Goal: Answer question/provide support

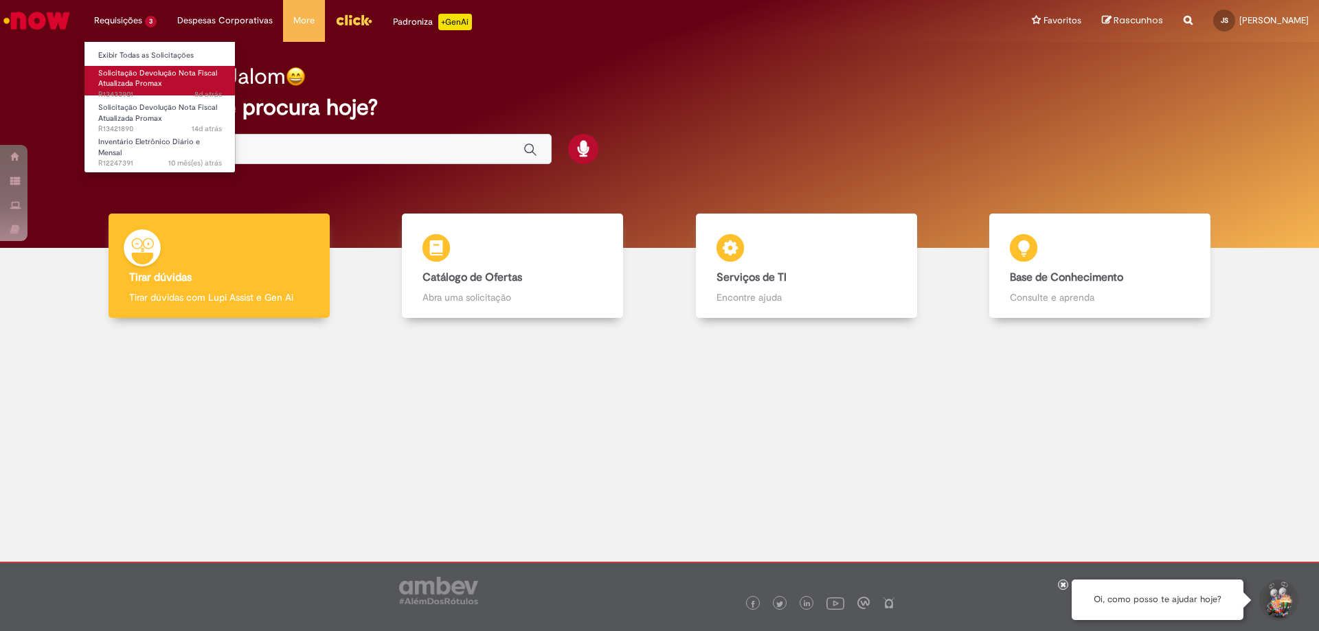
click at [122, 80] on span "Solicitação Devolução Nota Fiscal Atualizada Promax" at bounding box center [157, 78] width 119 height 21
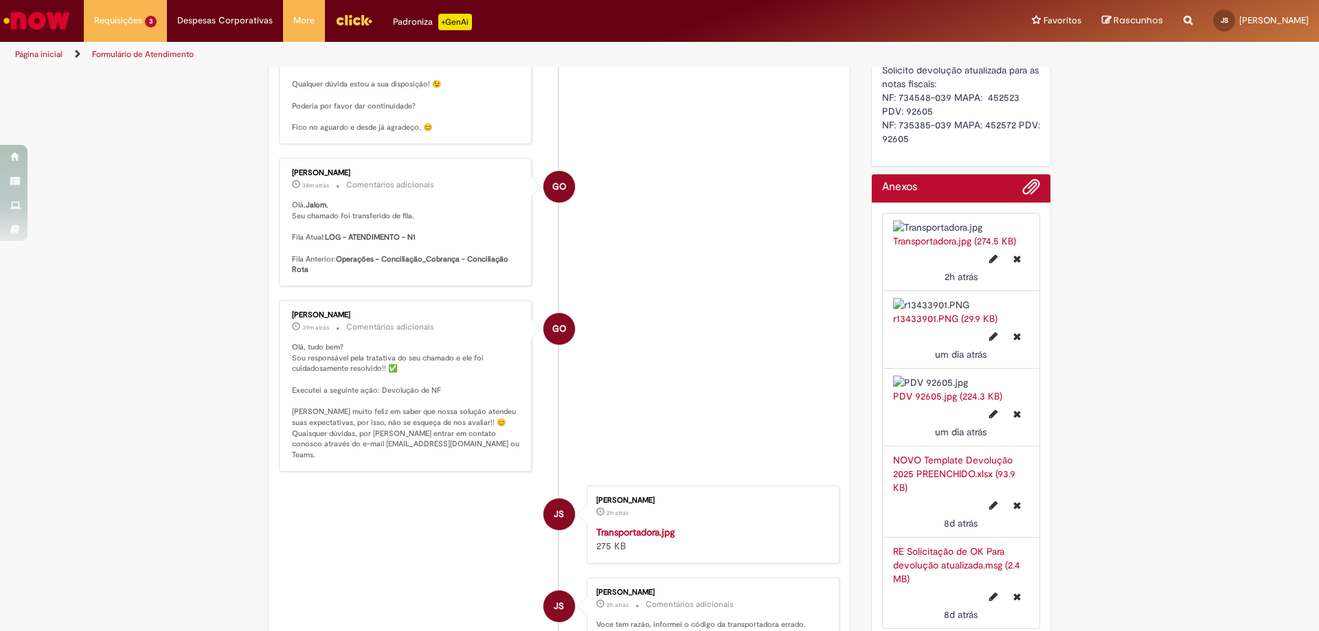
scroll to position [137, 0]
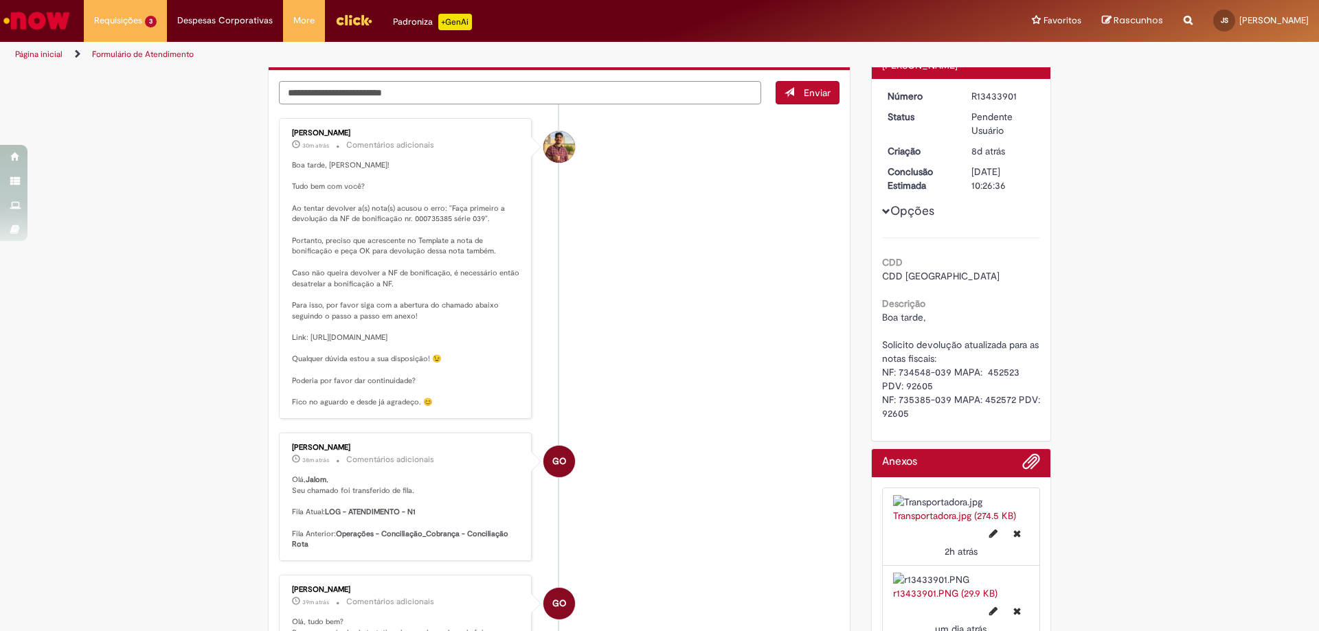
click at [484, 91] on textarea "Digite sua mensagem aqui..." at bounding box center [520, 92] width 482 height 23
type textarea "*"
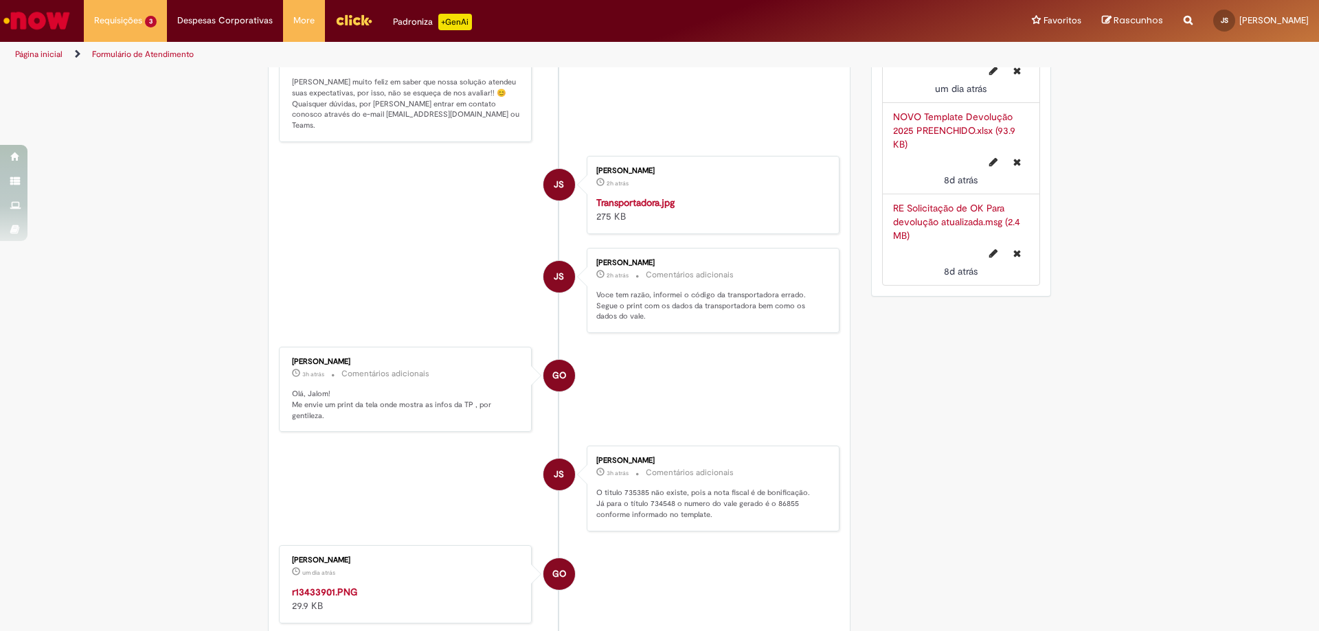
scroll to position [893, 0]
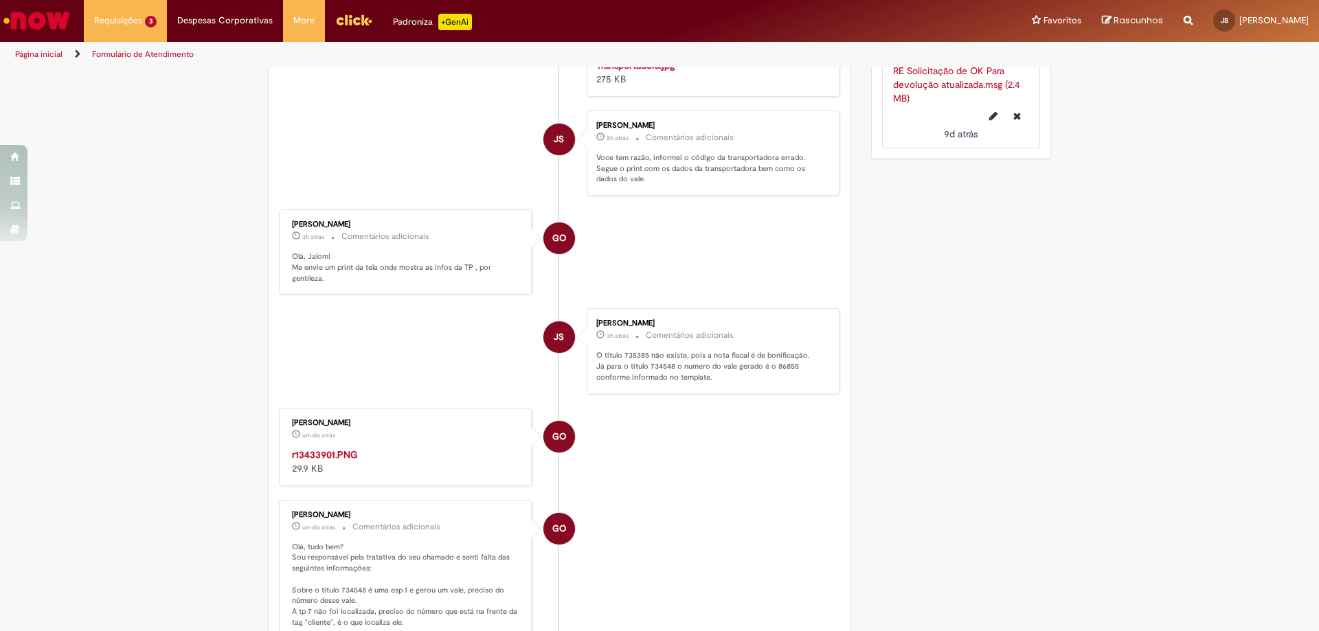
type textarea "**********"
click at [915, 104] on link "RE Solicitação de OK Para devolução atualizada.msg (2.4 MB)" at bounding box center [956, 85] width 127 height 40
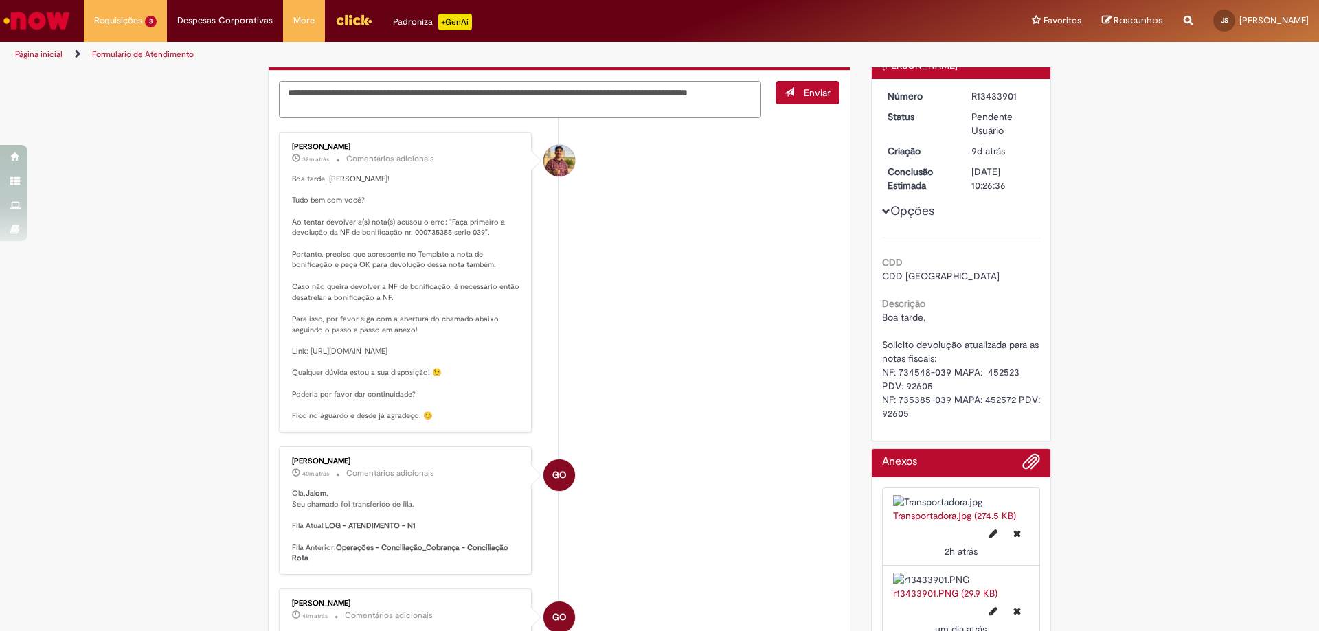
scroll to position [0, 0]
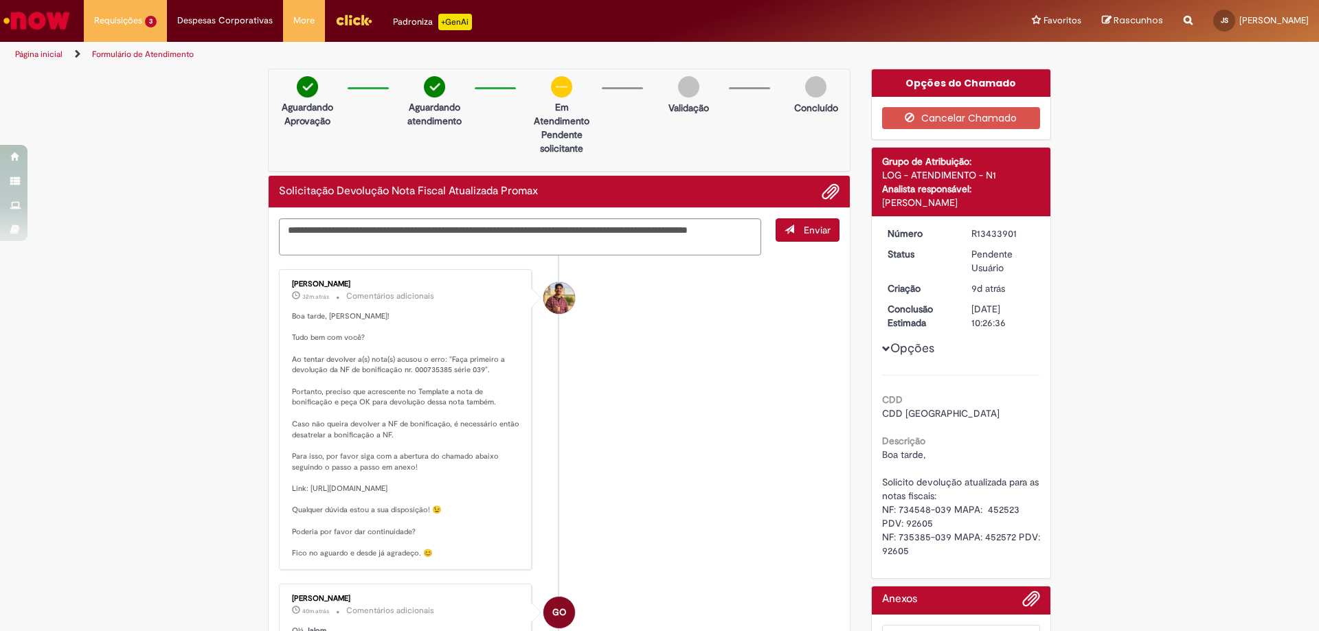
click at [797, 234] on button "Enviar" at bounding box center [808, 229] width 64 height 23
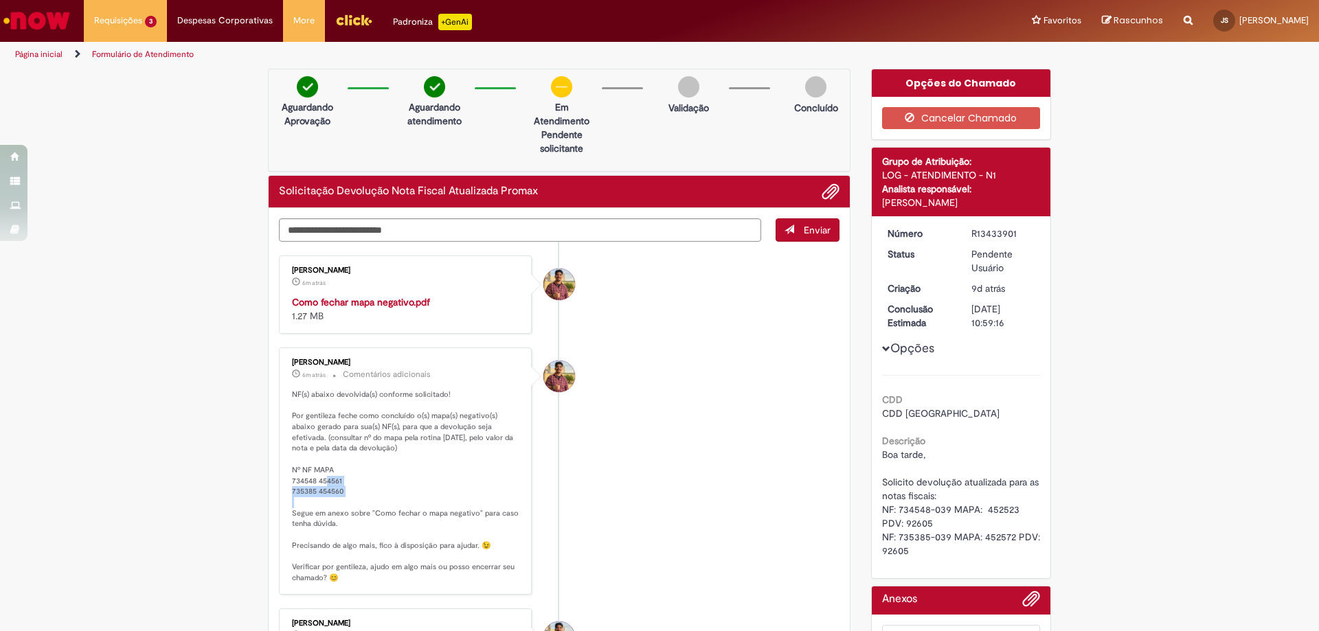
drag, startPoint x: 314, startPoint y: 481, endPoint x: 346, endPoint y: 491, distance: 33.2
click at [346, 491] on p "NF(s) abaixo devolvida(s) conforme solicitado! Por gentileza feche como concluí…" at bounding box center [406, 486] width 229 height 194
copy p "454561 735385 454560"
click at [311, 237] on textarea "Digite sua mensagem aqui..." at bounding box center [520, 229] width 482 height 23
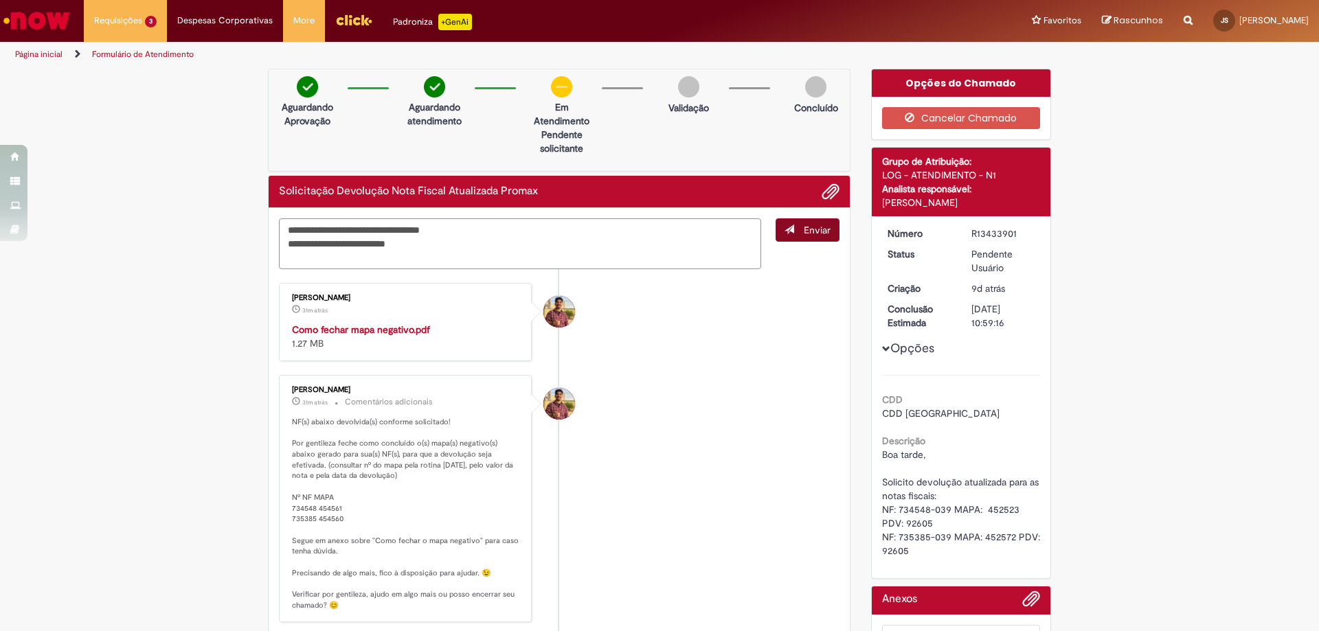
type textarea "**********"
click at [807, 228] on span "Enviar" at bounding box center [817, 230] width 27 height 12
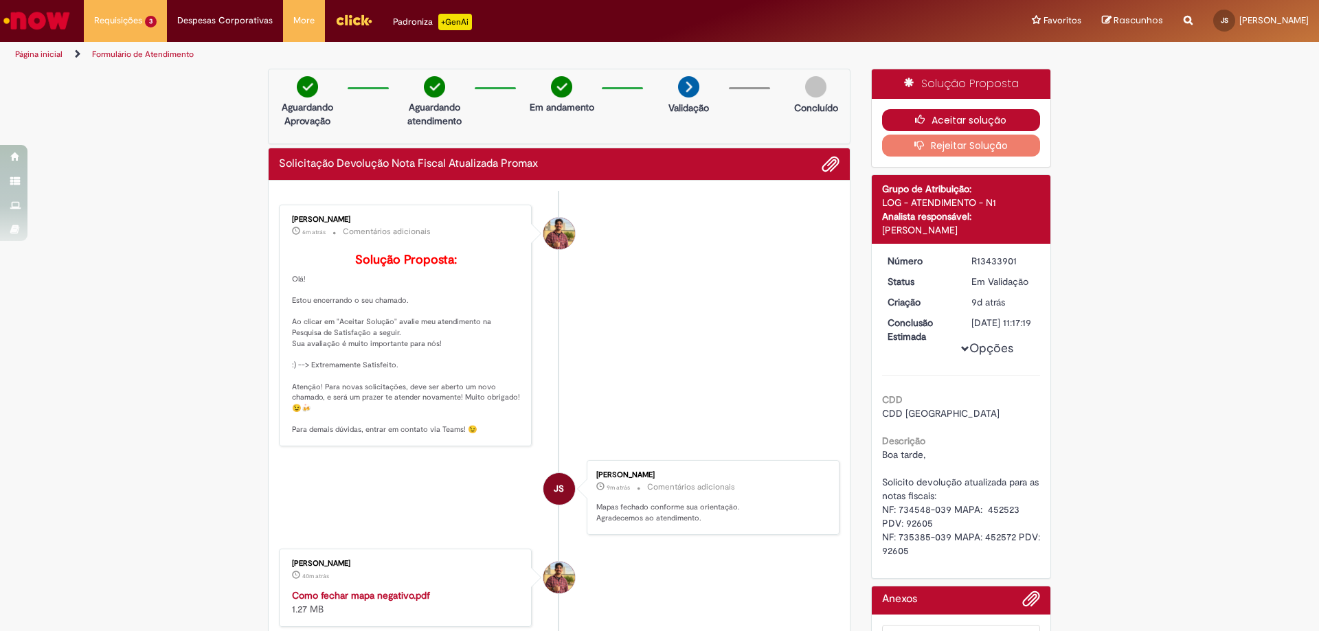
click at [898, 122] on button "Aceitar solução" at bounding box center [961, 120] width 159 height 22
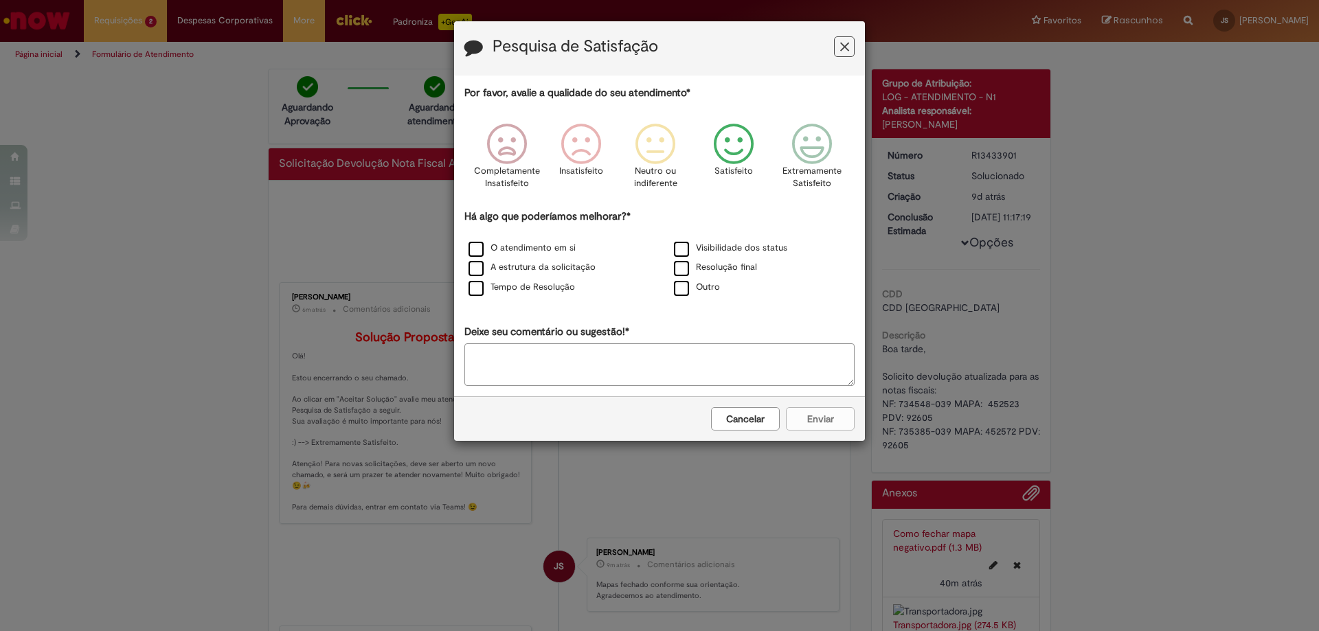
click at [731, 148] on icon "Feedback" at bounding box center [734, 144] width 52 height 41
click at [471, 247] on label "O atendimento em si" at bounding box center [521, 248] width 107 height 13
click at [837, 427] on button "Enviar" at bounding box center [820, 418] width 69 height 23
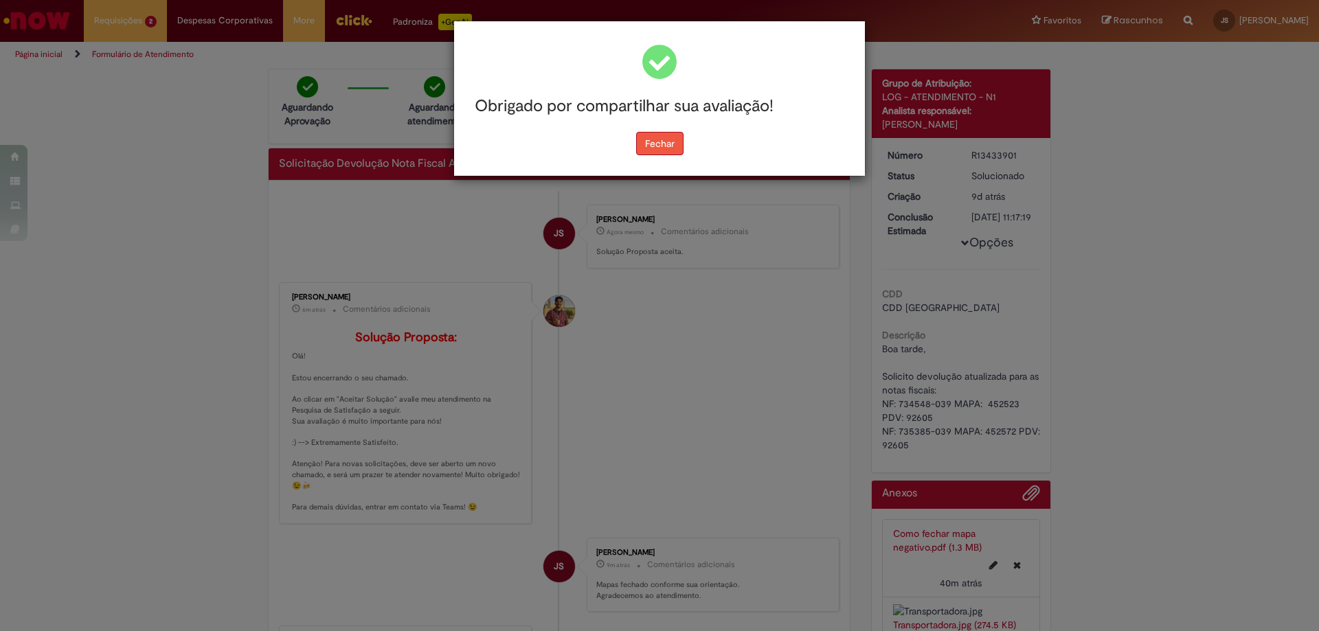
click at [676, 147] on button "Fechar" at bounding box center [659, 143] width 47 height 23
